Goal: Browse casually

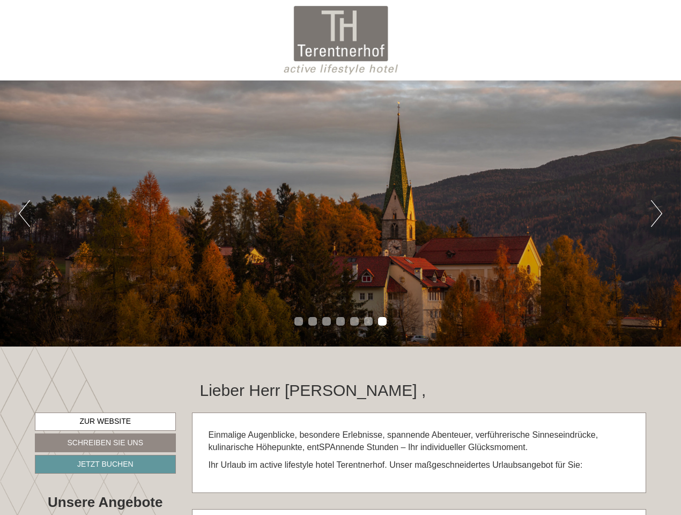
click at [340, 257] on div "Previous Next 1 2 3 4 5 6 7" at bounding box center [340, 213] width 681 height 266
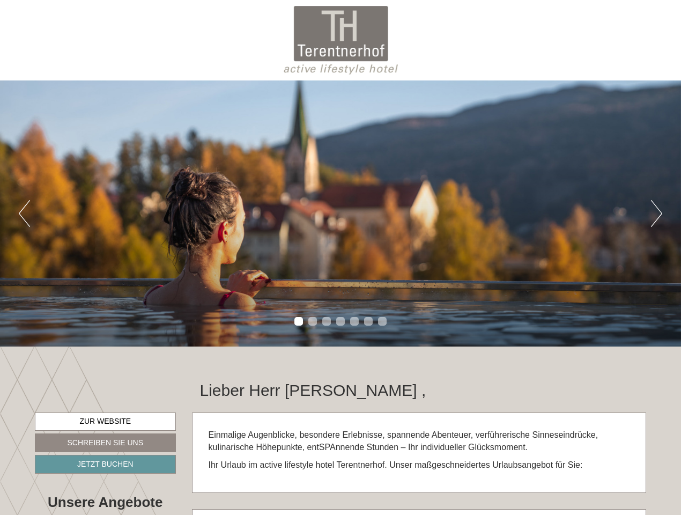
click at [24, 213] on button "Previous" at bounding box center [24, 213] width 11 height 27
click at [340, 213] on div "Previous Next 1 2 3 4 5 6 7" at bounding box center [340, 213] width 681 height 266
click at [656, 213] on button "Next" at bounding box center [656, 213] width 11 height 27
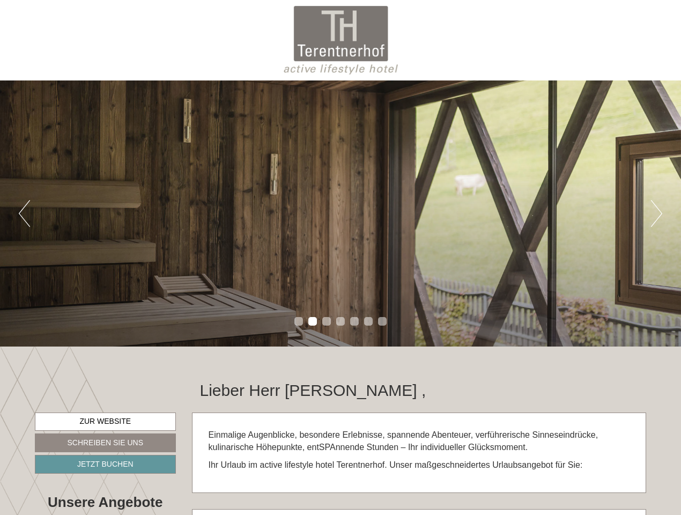
click at [299, 321] on li "1" at bounding box center [298, 321] width 9 height 9
click at [313, 321] on li "2" at bounding box center [312, 321] width 9 height 9
click at [327, 321] on li "3" at bounding box center [326, 321] width 9 height 9
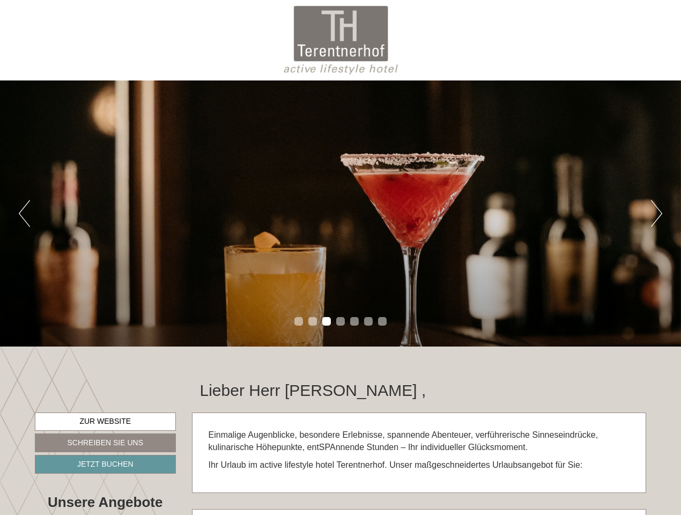
click at [340, 321] on li "4" at bounding box center [340, 321] width 9 height 9
click at [354, 321] on li "5" at bounding box center [354, 321] width 9 height 9
click at [368, 321] on li "6" at bounding box center [368, 321] width 9 height 9
